Goal: Transaction & Acquisition: Book appointment/travel/reservation

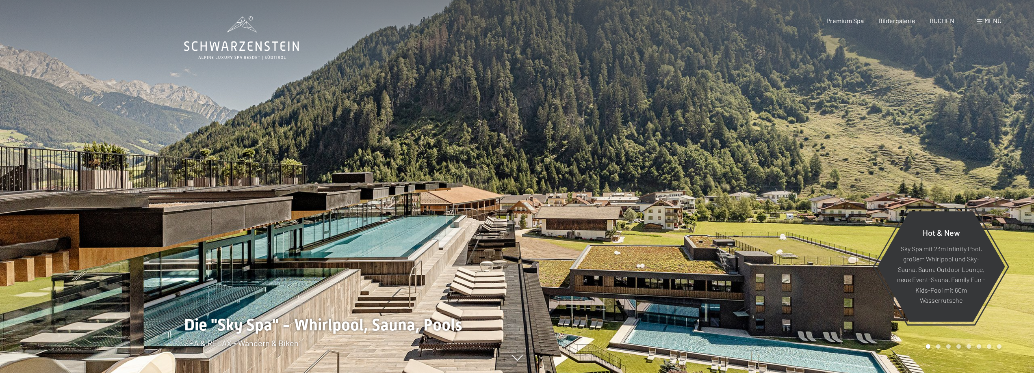
click at [986, 23] on span "Menü" at bounding box center [992, 21] width 17 height 8
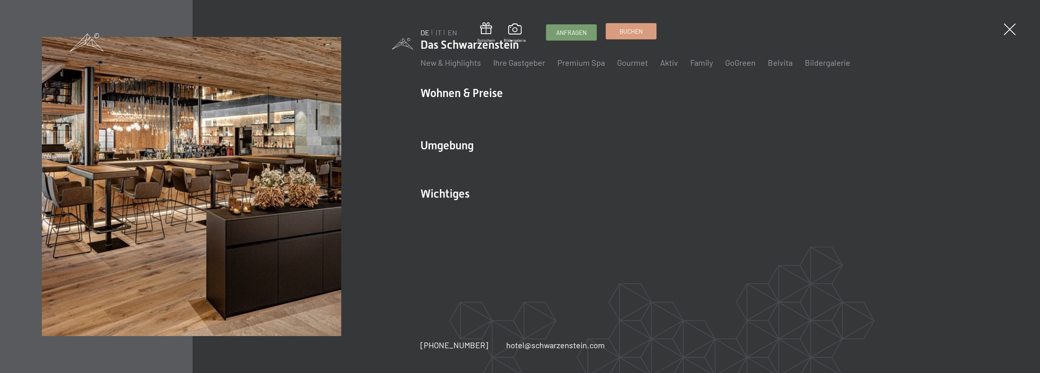
click at [632, 35] on span "Buchen" at bounding box center [630, 31] width 23 height 9
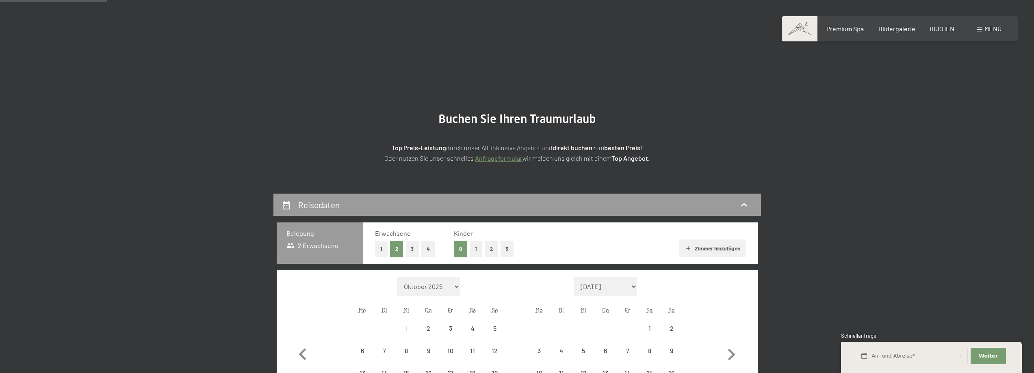
scroll to position [81, 0]
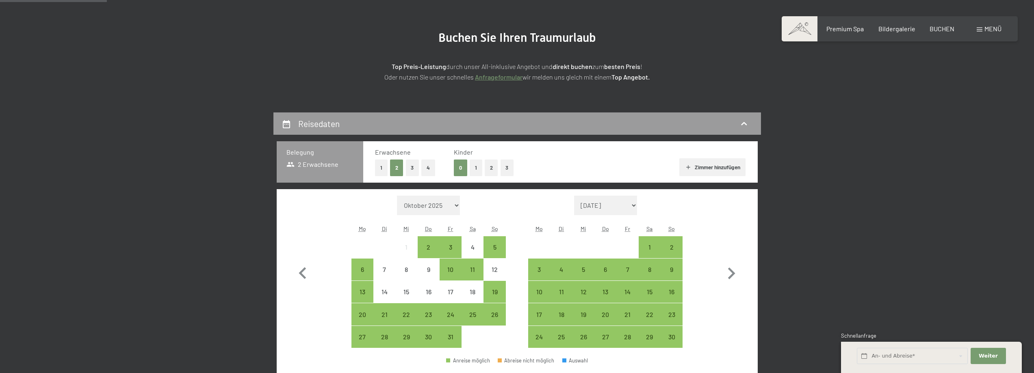
click at [382, 168] on button "1" at bounding box center [381, 168] width 13 height 17
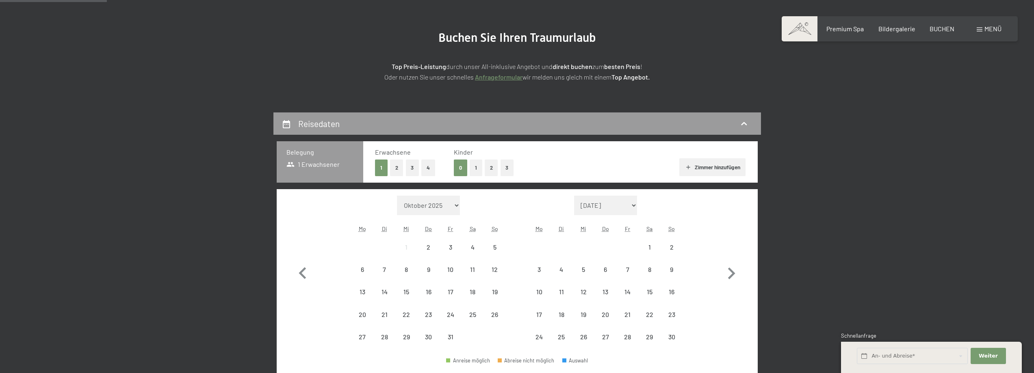
click at [503, 167] on button "3" at bounding box center [506, 168] width 13 height 17
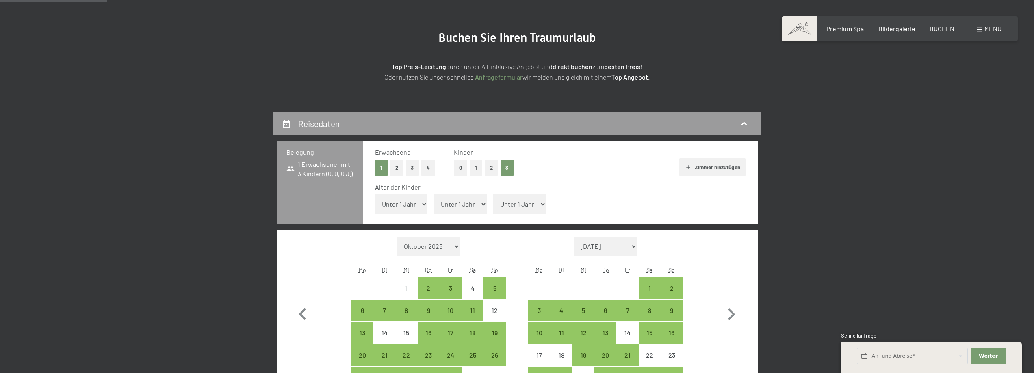
click at [407, 195] on select "Unter 1 Jahr 1 Jahr 2 Jahre 3 Jahre 4 Jahre 5 Jahre 6 Jahre 7 Jahre 8 Jahre 9 J…" at bounding box center [401, 204] width 53 height 19
select select "15"
click at [375, 195] on select "Unter 1 Jahr 1 Jahr 2 Jahre 3 Jahre 4 Jahre 5 Jahre 6 Jahre 7 Jahre 8 Jahre 9 J…" at bounding box center [401, 204] width 53 height 19
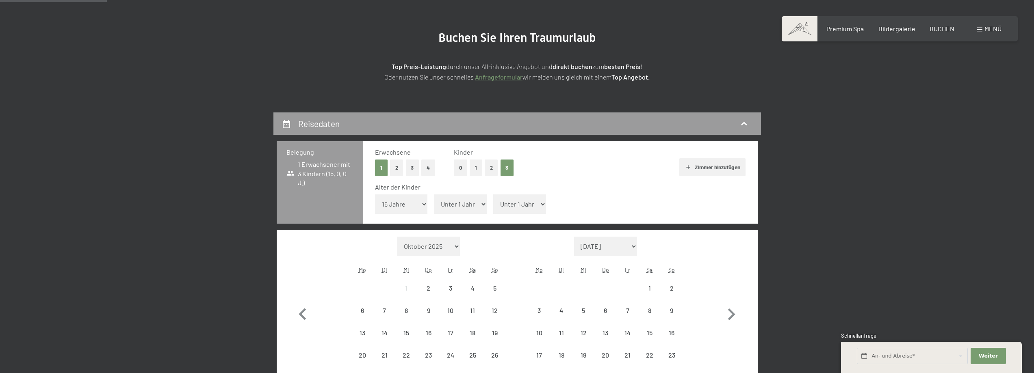
click at [448, 201] on select "Unter 1 Jahr 1 Jahr 2 Jahre 3 Jahre 4 Jahre 5 Jahre 6 Jahre 7 Jahre 8 Jahre 9 J…" at bounding box center [460, 204] width 53 height 19
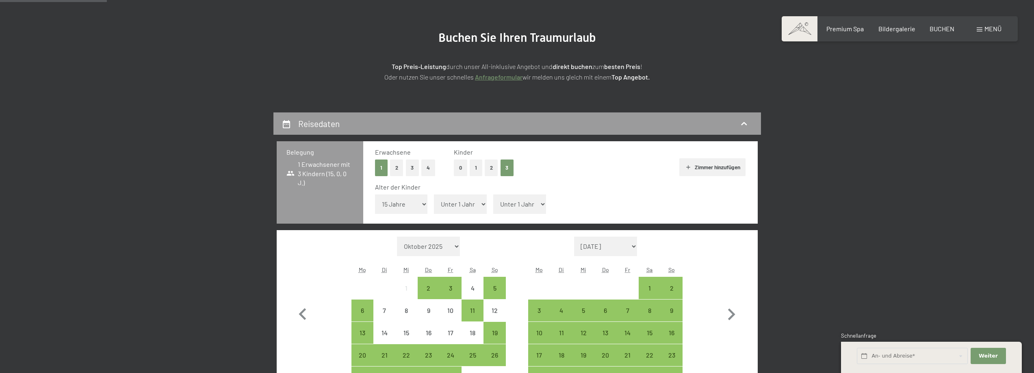
select select "11"
click at [434, 195] on select "Unter 1 Jahr 1 Jahr 2 Jahre 3 Jahre 4 Jahre 5 Jahre 6 Jahre 7 Jahre 8 Jahre 9 J…" at bounding box center [460, 204] width 53 height 19
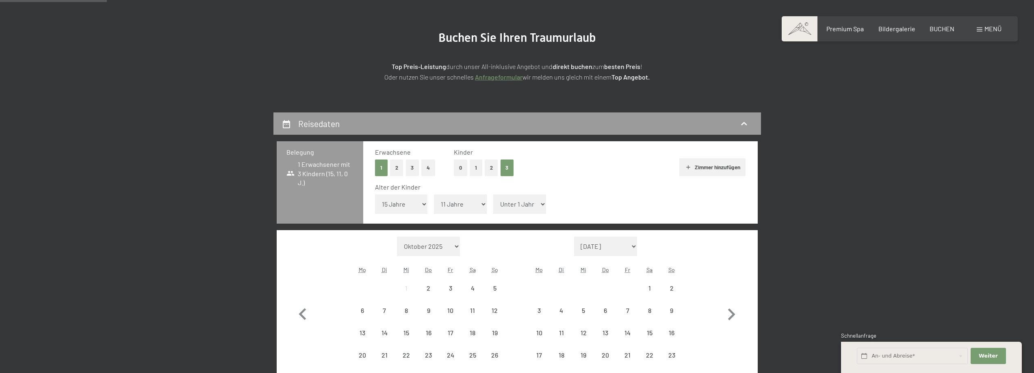
click at [507, 203] on select "Unter 1 Jahr 1 Jahr 2 Jahre 3 Jahre 4 Jahre 5 Jahre 6 Jahre 7 Jahre 8 Jahre 9 J…" at bounding box center [519, 204] width 53 height 19
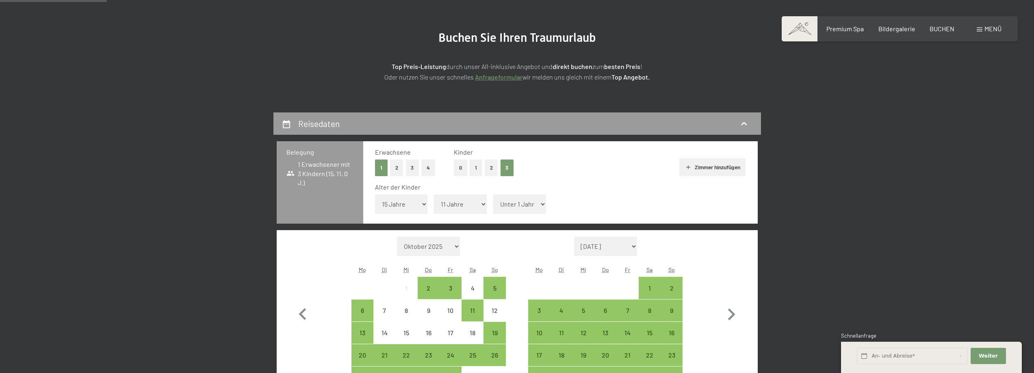
select select "7"
click at [493, 195] on select "Unter 1 Jahr 1 Jahr 2 Jahre 3 Jahre 4 Jahre 5 Jahre 6 Jahre 7 Jahre 8 Jahre 9 J…" at bounding box center [519, 204] width 53 height 19
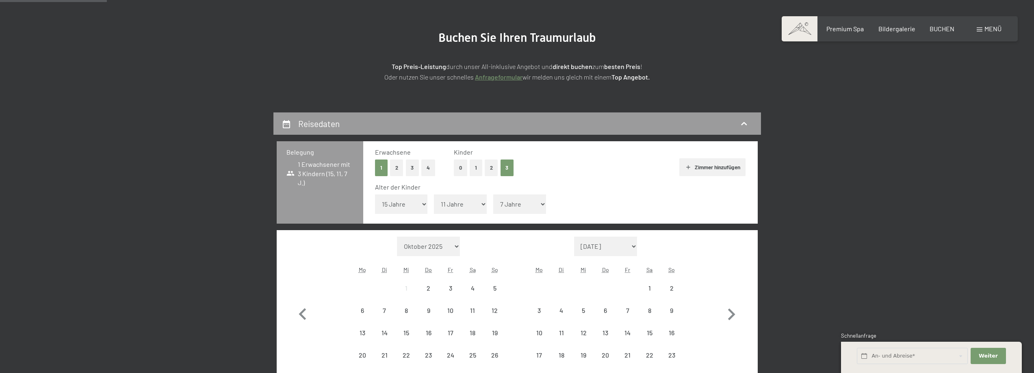
click at [781, 235] on div "Reisedaten Belegung 1 Erwachsener mit 3 Kindern (15, 11, 7 J.) Erwachsene 1 2 3…" at bounding box center [517, 354] width 554 height 482
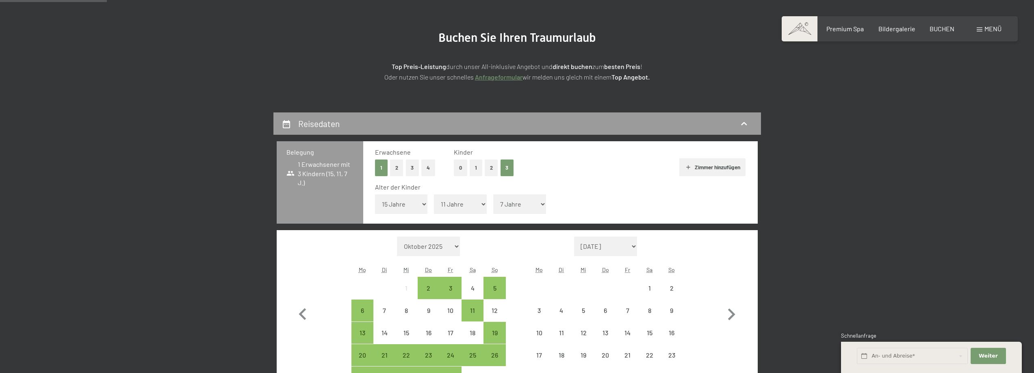
scroll to position [122, 0]
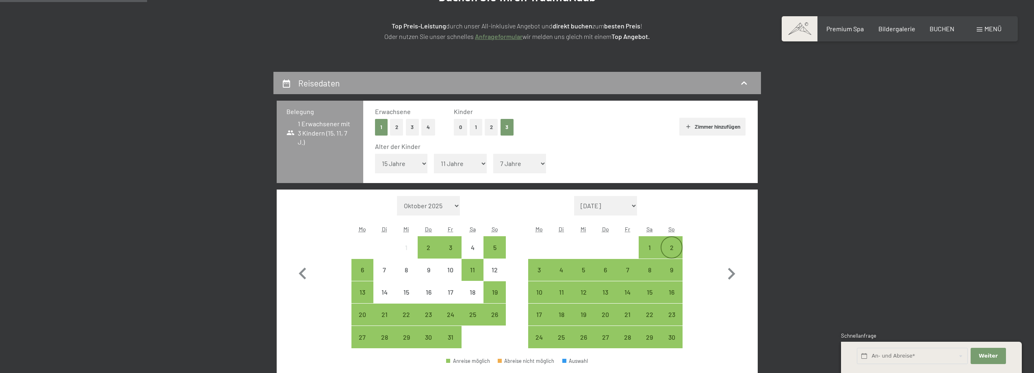
click at [673, 245] on div "2" at bounding box center [671, 255] width 20 height 20
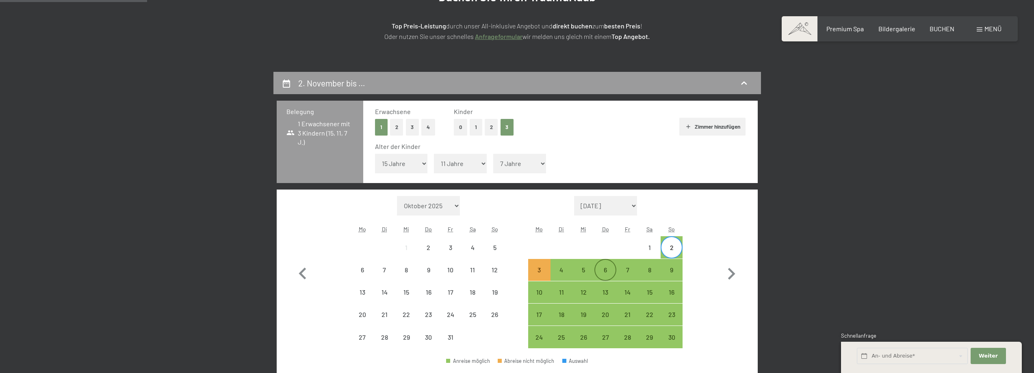
click at [604, 272] on div "6" at bounding box center [605, 277] width 20 height 20
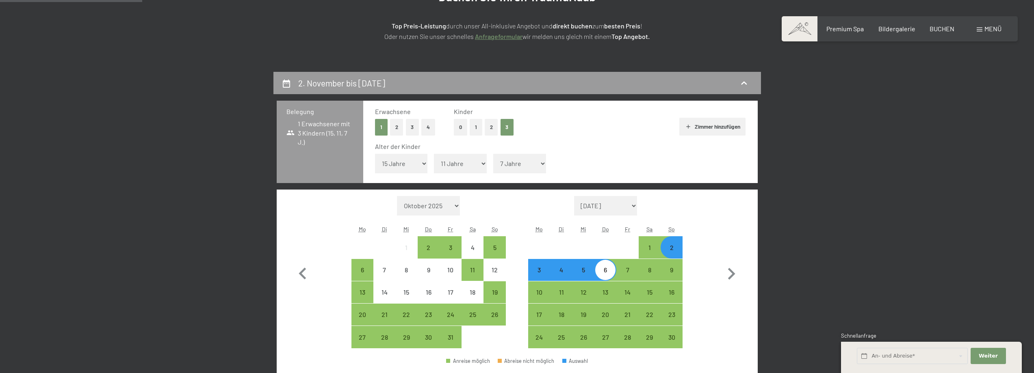
scroll to position [244, 0]
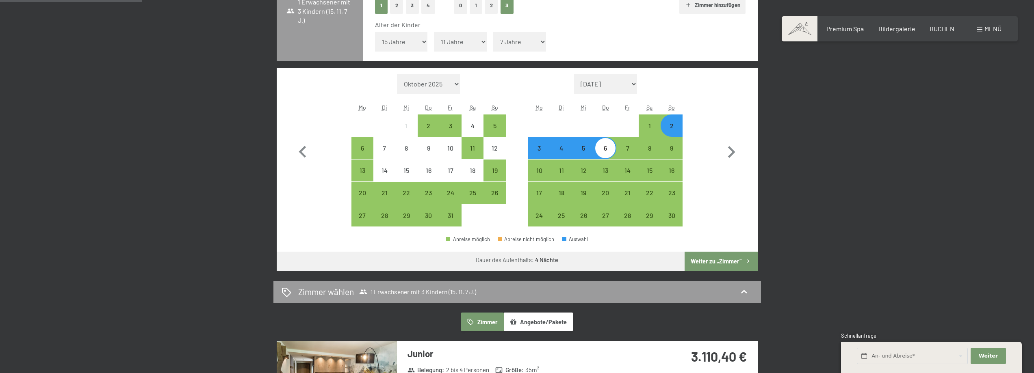
click at [722, 259] on button "Weiter zu „Zimmer“" at bounding box center [720, 261] width 73 height 19
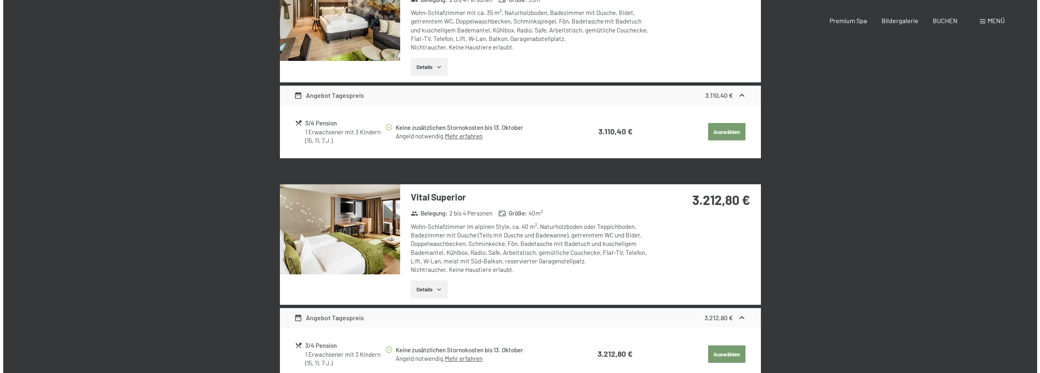
scroll to position [0, 0]
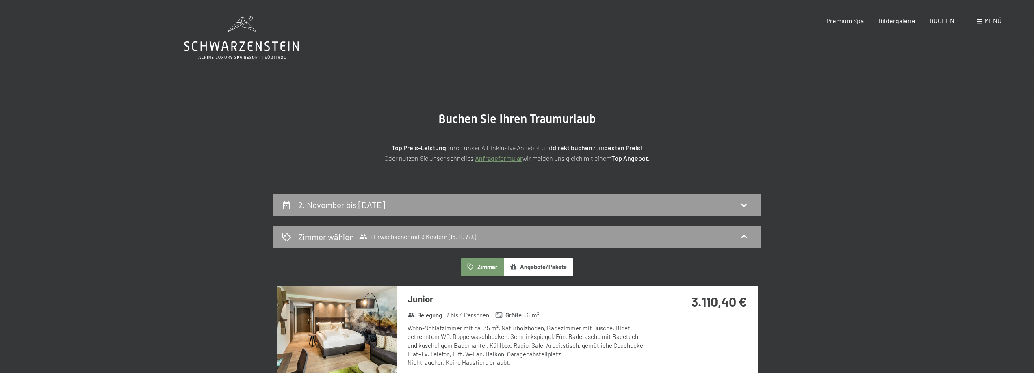
click at [981, 19] on span at bounding box center [979, 21] width 6 height 4
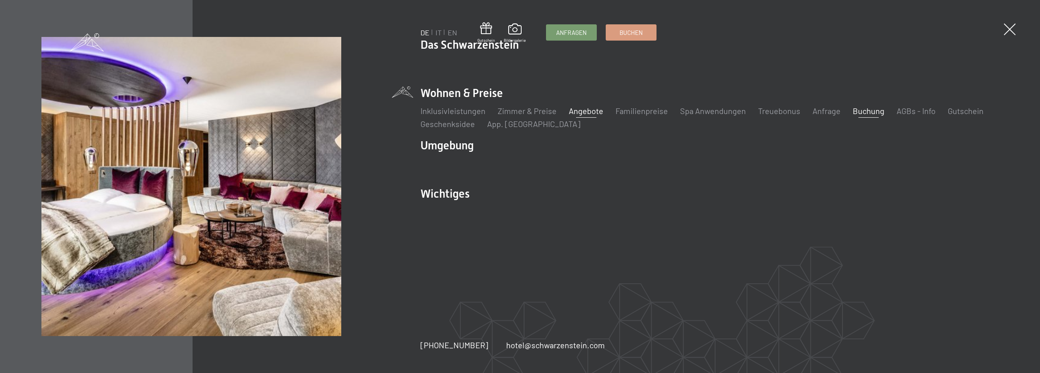
click at [578, 107] on link "Angebote" at bounding box center [586, 111] width 35 height 10
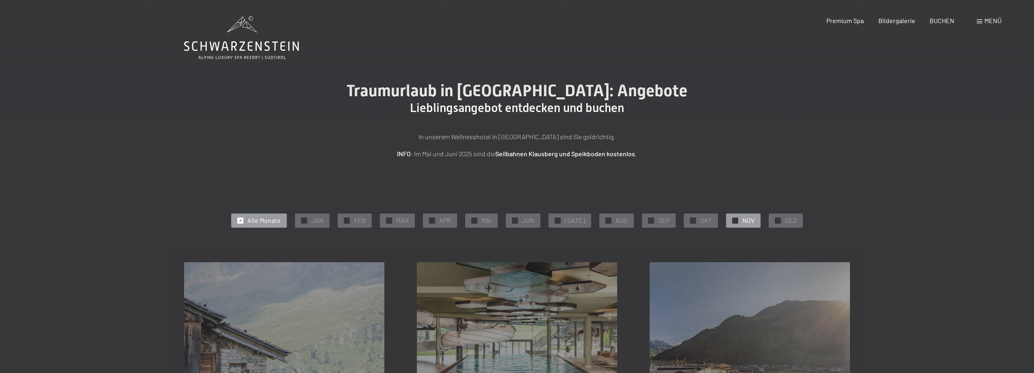
drag, startPoint x: 732, startPoint y: 221, endPoint x: 727, endPoint y: 220, distance: 5.3
click at [734, 220] on span "✓" at bounding box center [735, 221] width 3 height 6
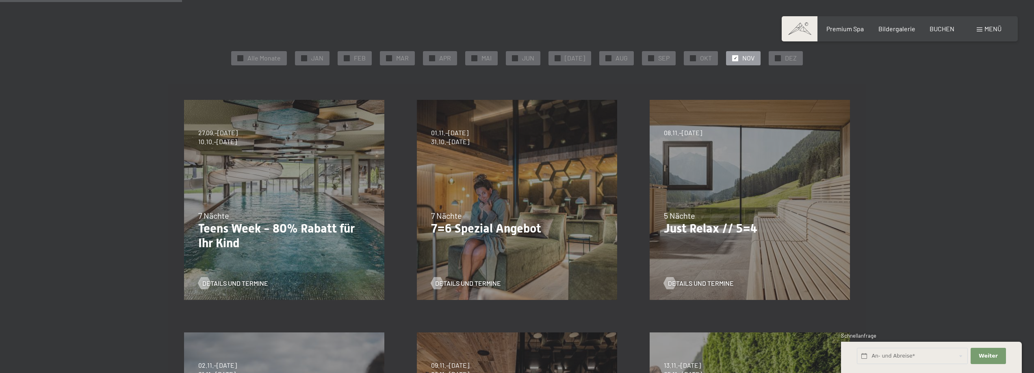
scroll to position [489, 0]
